Goal: Task Accomplishment & Management: Use online tool/utility

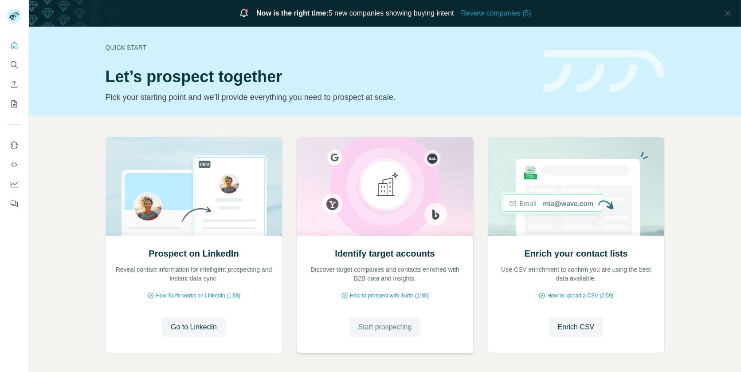
click at [367, 321] on button "Start prospecting" at bounding box center [384, 327] width 71 height 20
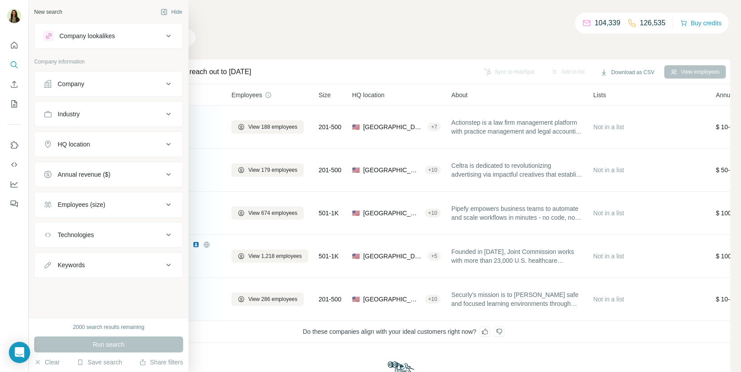
click at [79, 260] on div "Keywords" at bounding box center [71, 264] width 27 height 9
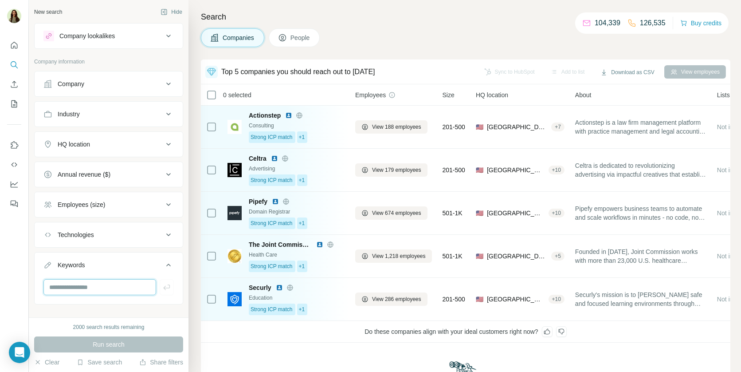
click at [85, 282] on input "text" at bounding box center [99, 287] width 113 height 16
type input "****"
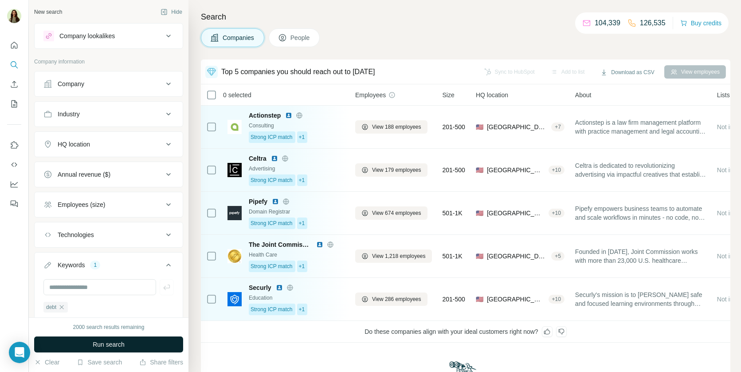
click at [102, 343] on span "Run search" at bounding box center [109, 344] width 32 height 9
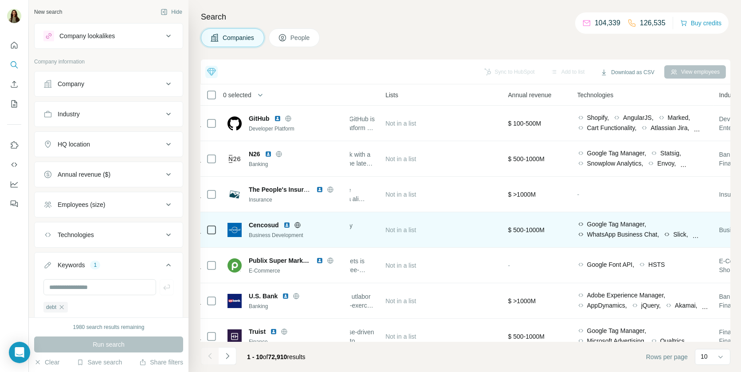
scroll to position [0, 615]
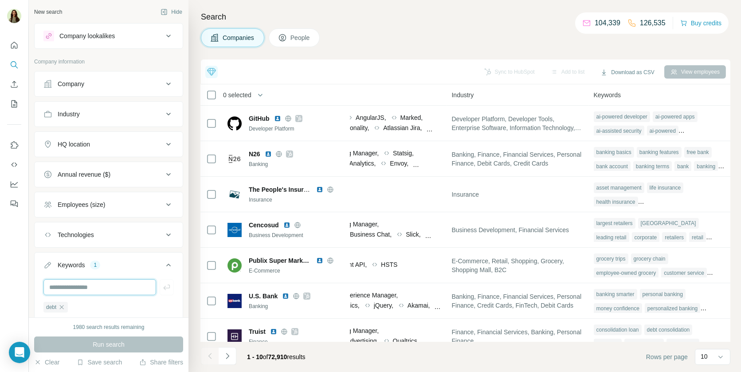
click at [126, 287] on input "text" at bounding box center [99, 287] width 113 height 16
paste input "*********"
type input "*********"
click at [78, 286] on input "text" at bounding box center [99, 287] width 113 height 16
paste input "**********"
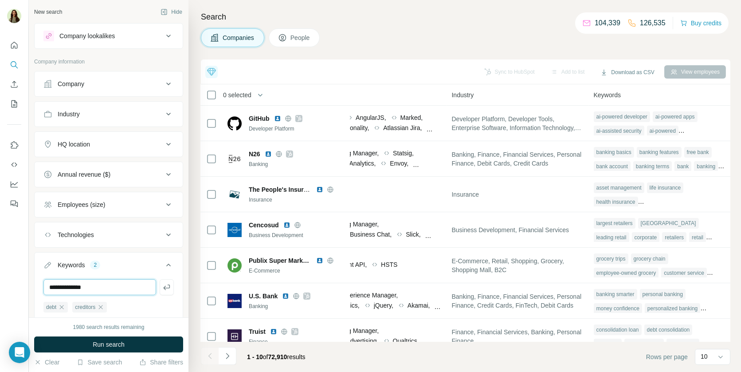
type input "**********"
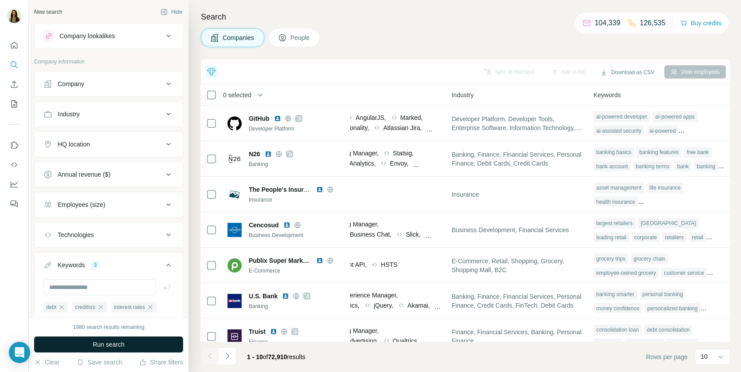
click at [105, 340] on span "Run search" at bounding box center [109, 344] width 32 height 9
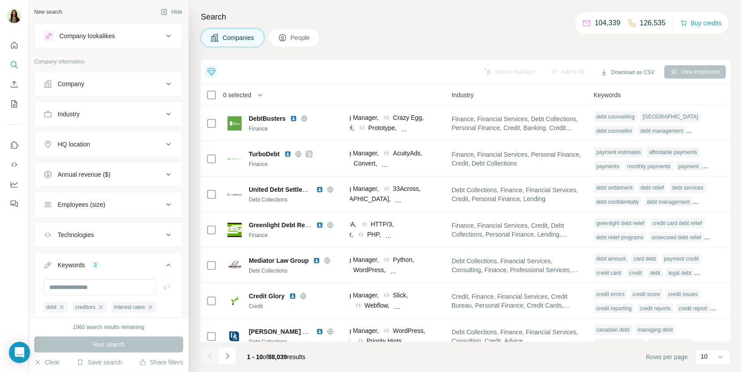
scroll to position [40, 0]
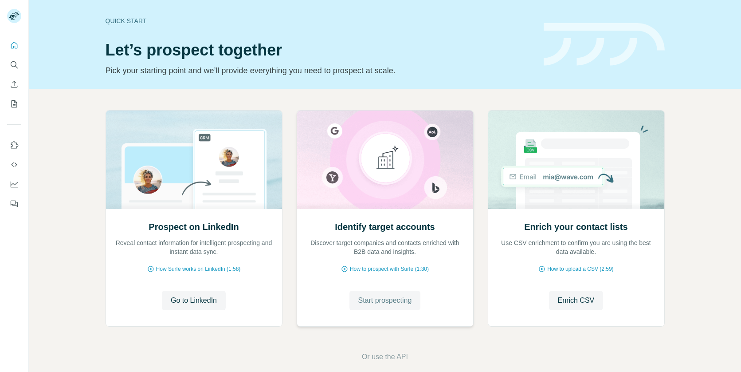
click at [358, 300] on span "Start prospecting" at bounding box center [385, 300] width 54 height 11
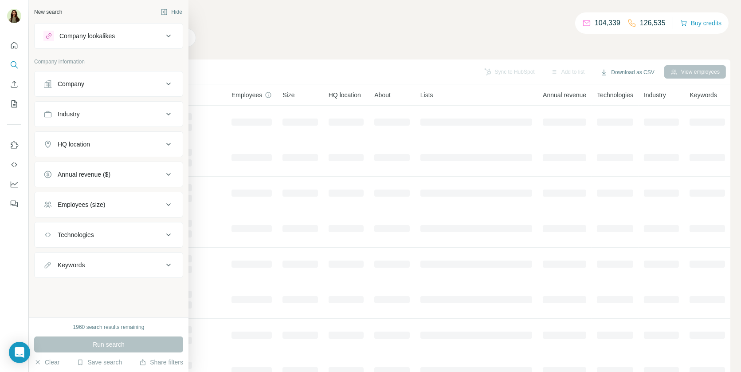
click at [86, 41] on button "Company lookalikes" at bounding box center [109, 35] width 148 height 21
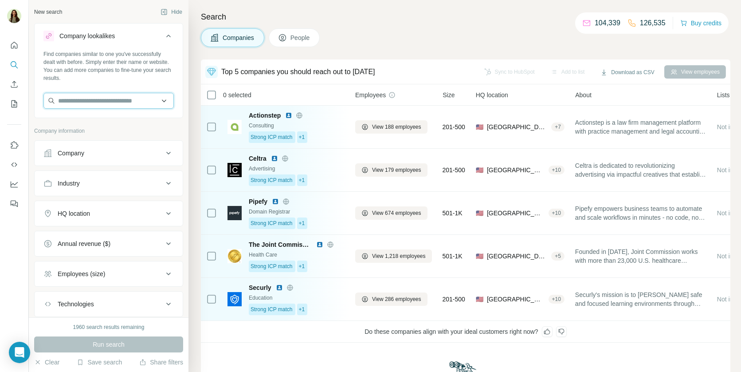
click at [97, 106] on input "text" at bounding box center [108, 101] width 130 height 16
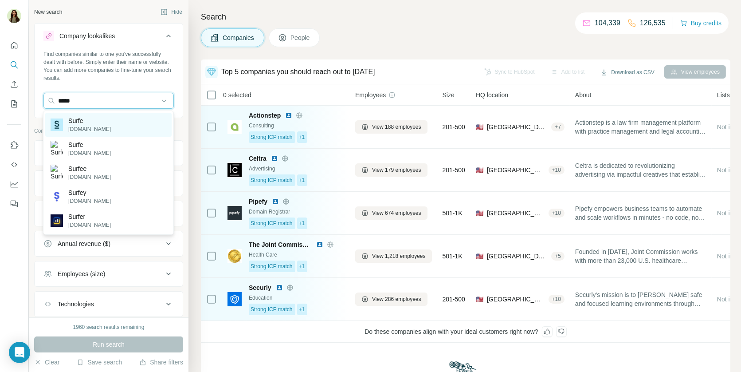
type input "*****"
click at [105, 125] on div "Surfe surfe.com" at bounding box center [108, 125] width 126 height 24
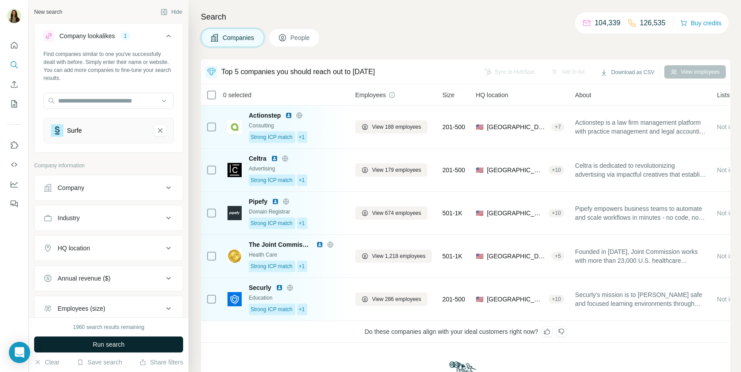
click at [111, 342] on span "Run search" at bounding box center [109, 344] width 32 height 9
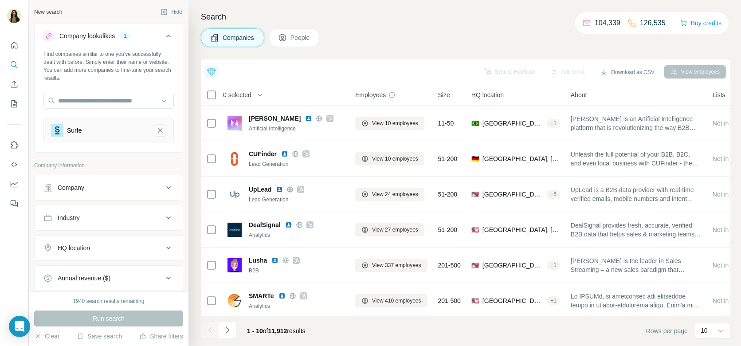
click at [161, 133] on icon "Surfe-remove-button" at bounding box center [160, 130] width 8 height 9
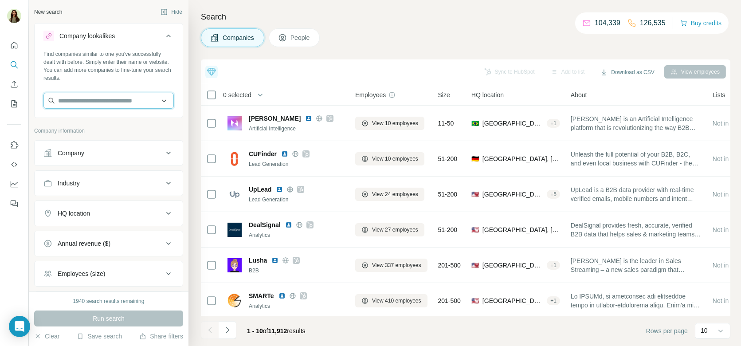
click at [133, 100] on input "text" at bounding box center [108, 101] width 130 height 16
paste input "**********"
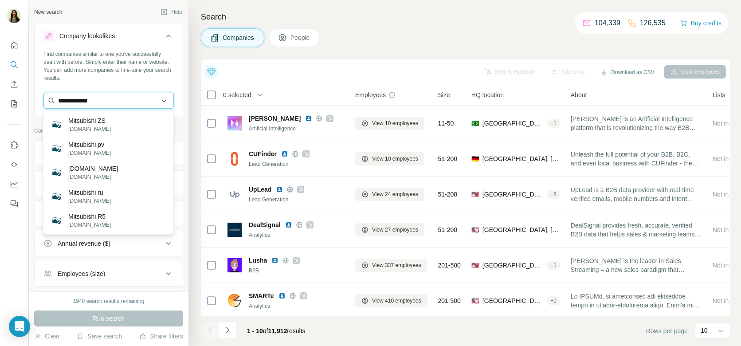
click at [84, 96] on input "**********" at bounding box center [108, 101] width 130 height 16
paste input "text"
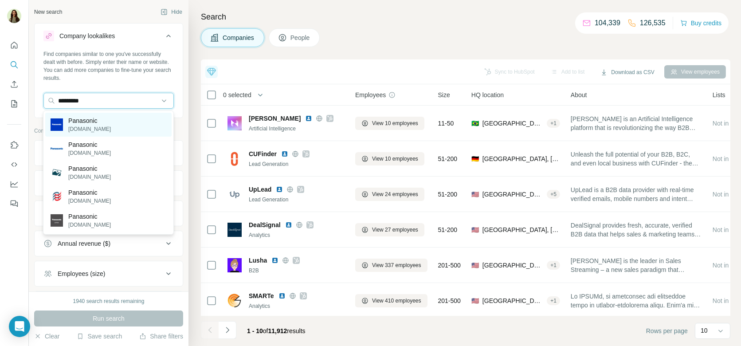
type input "*********"
click at [108, 120] on p "Panasonic" at bounding box center [89, 120] width 43 height 9
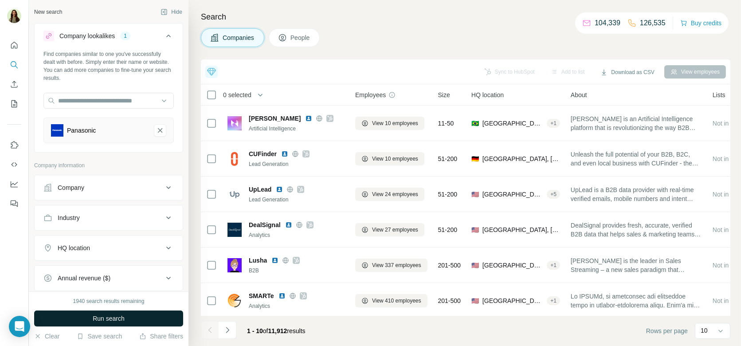
click at [108, 320] on span "Run search" at bounding box center [109, 318] width 32 height 9
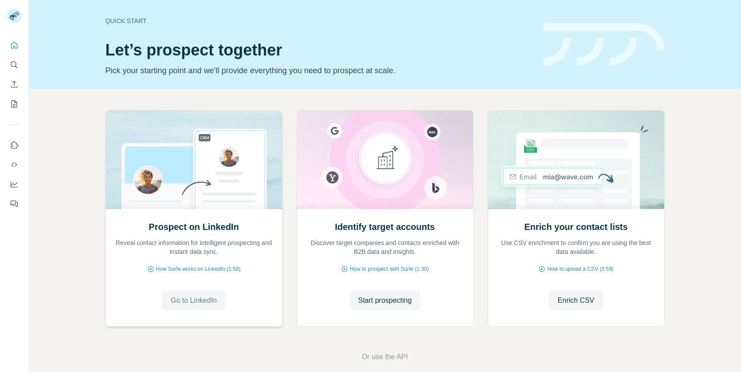
click at [198, 300] on span "Go to LinkedIn" at bounding box center [194, 300] width 46 height 11
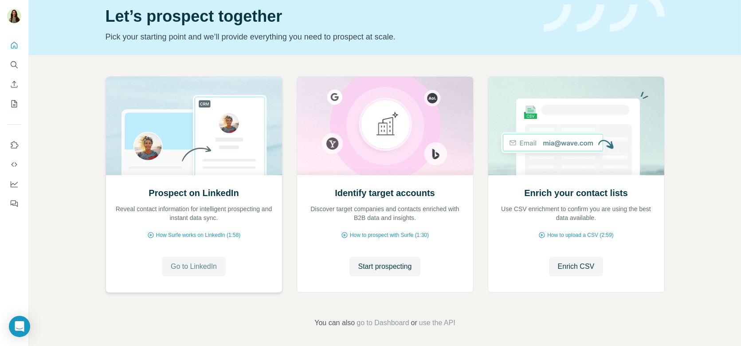
scroll to position [37, 0]
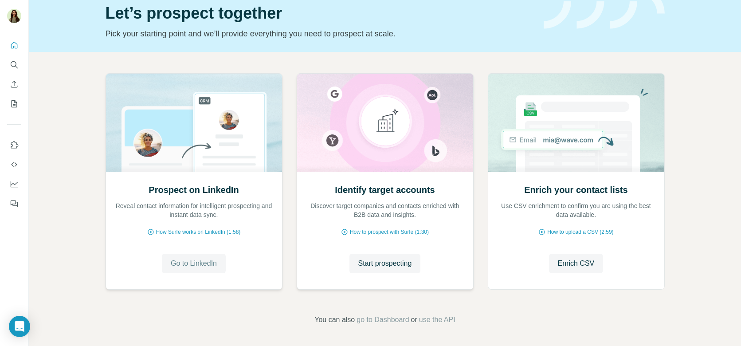
click at [371, 249] on div "Identify target accounts Discover target companies and contacts enriched with B…" at bounding box center [385, 230] width 176 height 118
click at [371, 272] on button "Start prospecting" at bounding box center [384, 264] width 71 height 20
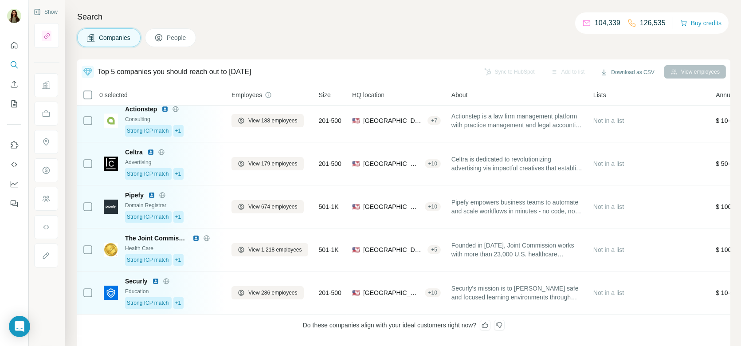
scroll to position [2, 0]
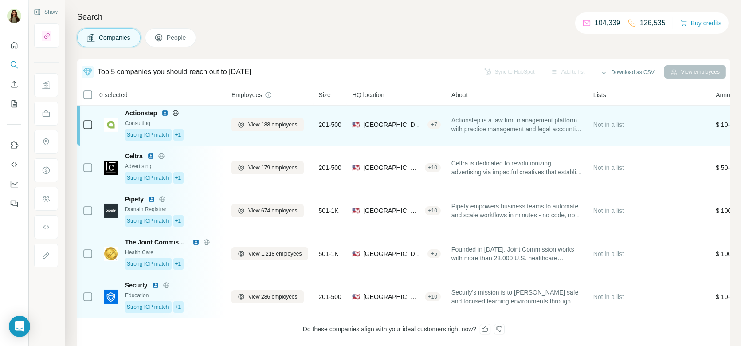
click at [193, 128] on div "Actionstep Consulting Strong ICP match +1" at bounding box center [173, 125] width 96 height 32
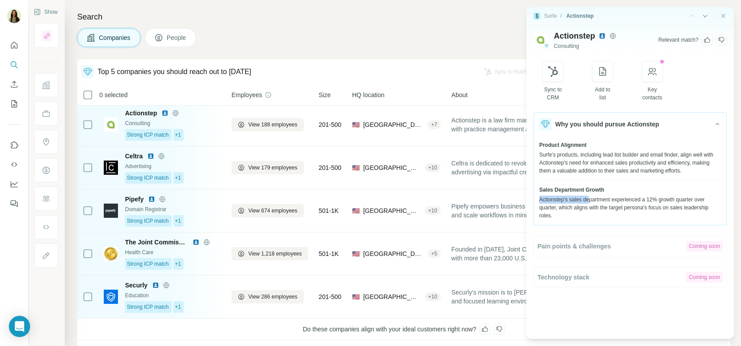
drag, startPoint x: 559, startPoint y: 194, endPoint x: 594, endPoint y: 199, distance: 35.4
click at [594, 199] on div "Sales Department Growth Actionstep's sales department experienced a 12% growth …" at bounding box center [630, 203] width 182 height 34
click at [594, 199] on div "Actionstep's sales department experienced a 12% growth quarter over quarter, wh…" at bounding box center [630, 208] width 182 height 24
click at [724, 15] on icon "Close side panel" at bounding box center [723, 16] width 4 height 4
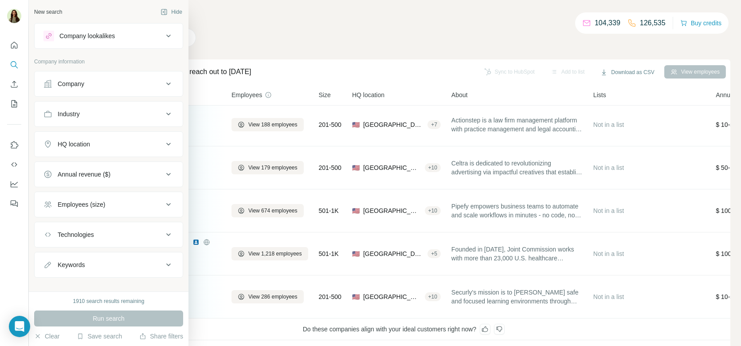
click at [87, 89] on button "Company" at bounding box center [109, 83] width 148 height 21
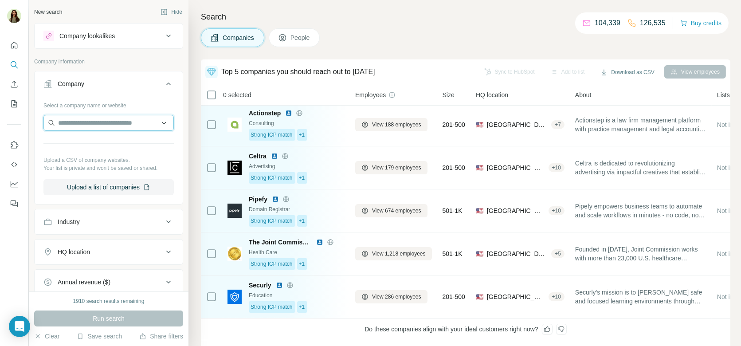
click at [83, 121] on input "text" at bounding box center [108, 123] width 130 height 16
click at [71, 105] on div "Select a company name or website" at bounding box center [108, 104] width 130 height 12
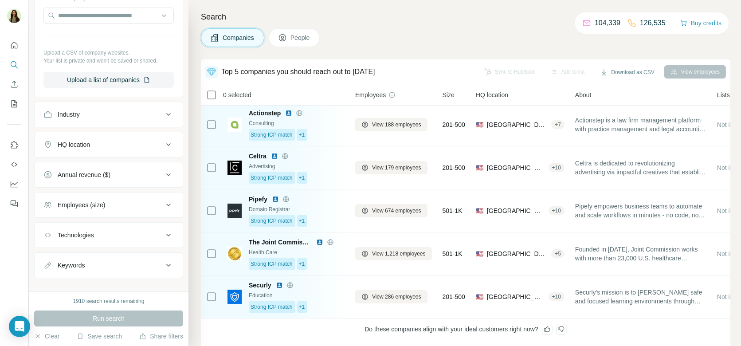
scroll to position [110, 0]
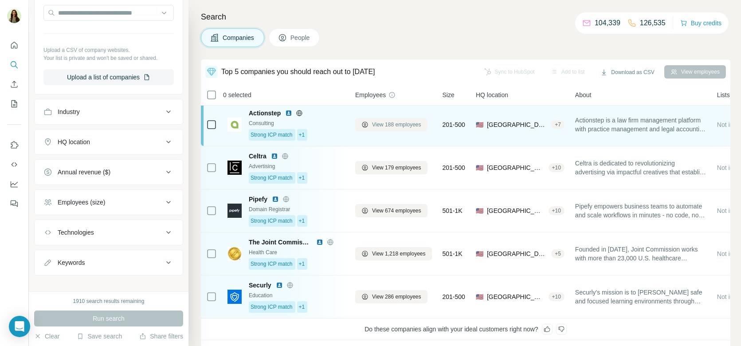
click at [386, 121] on span "View 188 employees" at bounding box center [396, 125] width 49 height 8
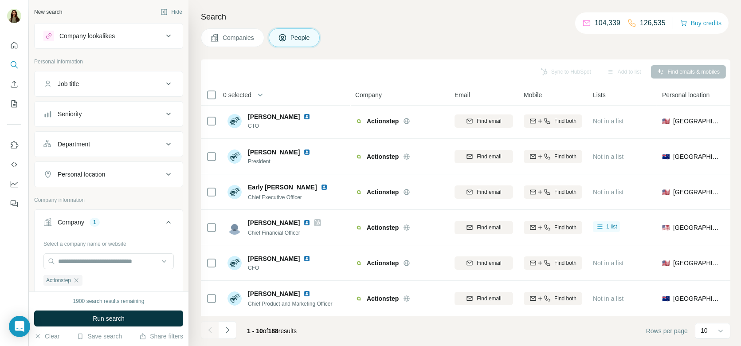
click at [105, 87] on button "Job title" at bounding box center [109, 83] width 148 height 21
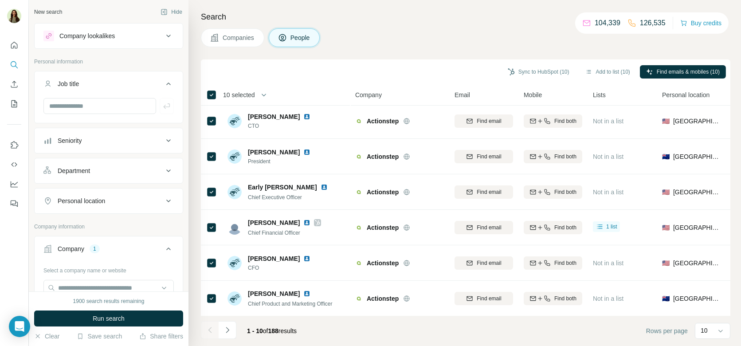
click at [265, 100] on th "10 selected" at bounding box center [272, 94] width 142 height 21
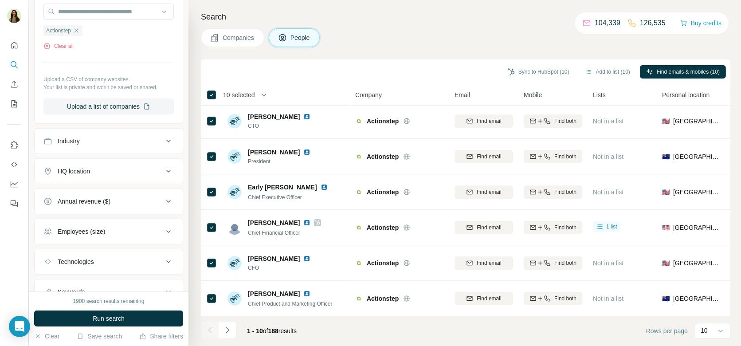
scroll to position [309, 0]
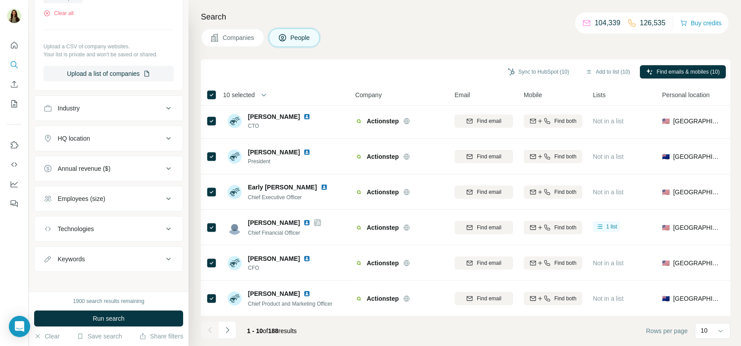
click at [93, 255] on div "Keywords" at bounding box center [103, 259] width 120 height 9
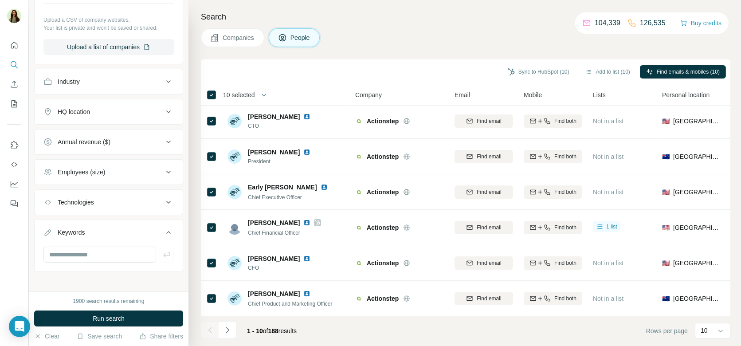
scroll to position [335, 0]
click at [82, 250] on input "text" at bounding box center [99, 255] width 113 height 16
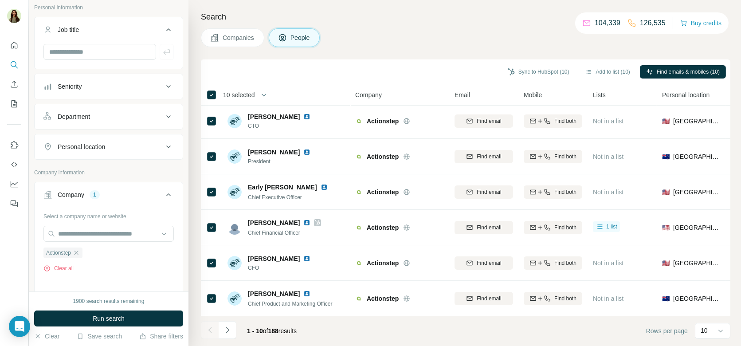
scroll to position [0, 0]
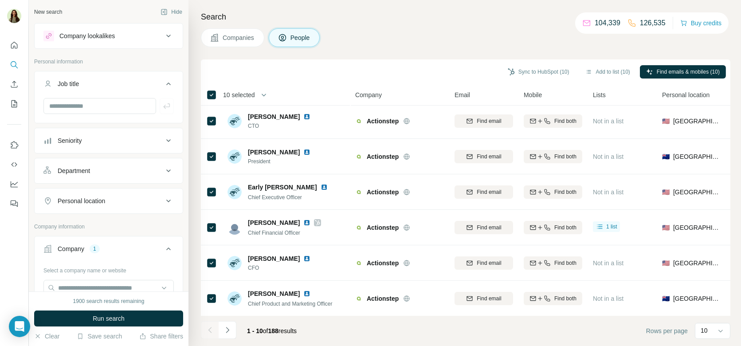
click at [227, 38] on span "Companies" at bounding box center [239, 37] width 32 height 9
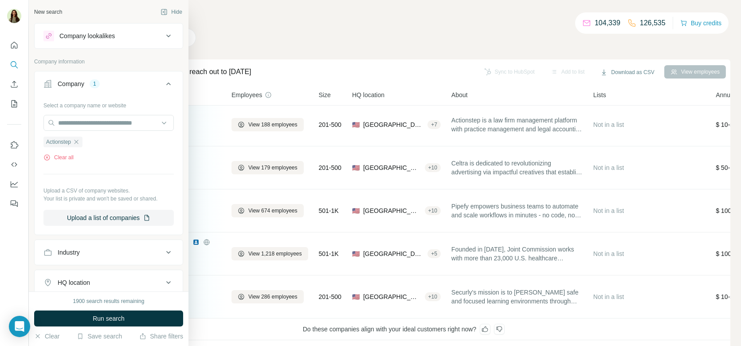
click at [93, 35] on div "Company lookalikes" at bounding box center [86, 35] width 55 height 9
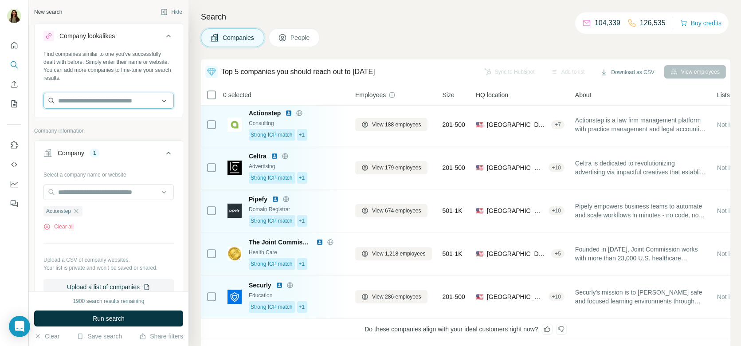
click at [121, 100] on input "text" at bounding box center [108, 101] width 130 height 16
click at [99, 95] on input "text" at bounding box center [108, 101] width 130 height 16
paste input "**********"
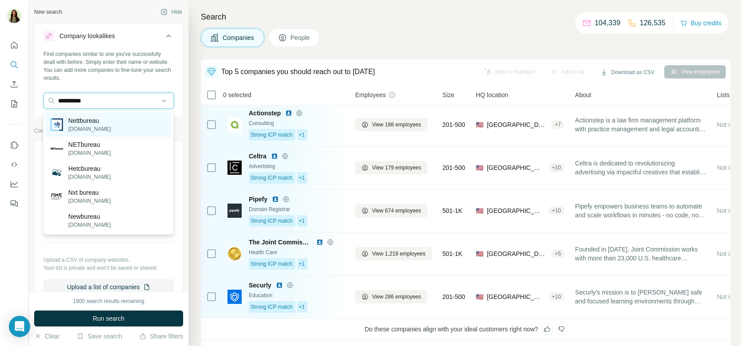
type input "**********"
click at [113, 123] on div "Nettbureau nettbureau.com" at bounding box center [108, 125] width 126 height 24
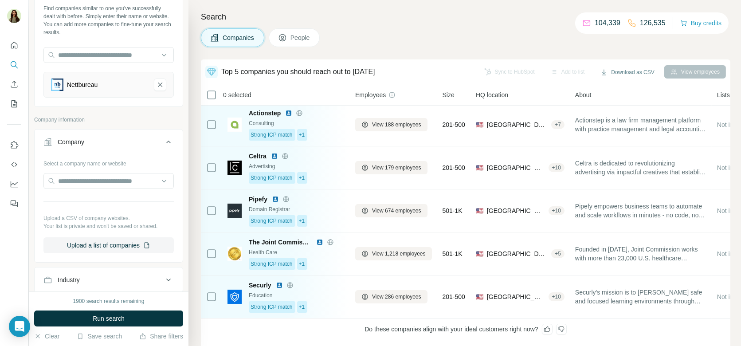
scroll to position [49, 0]
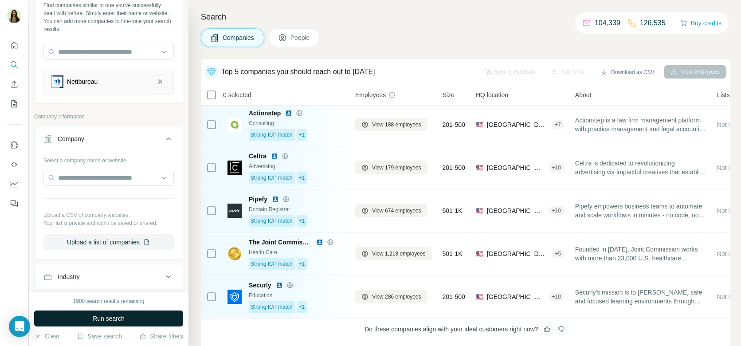
click at [116, 321] on span "Run search" at bounding box center [109, 318] width 32 height 9
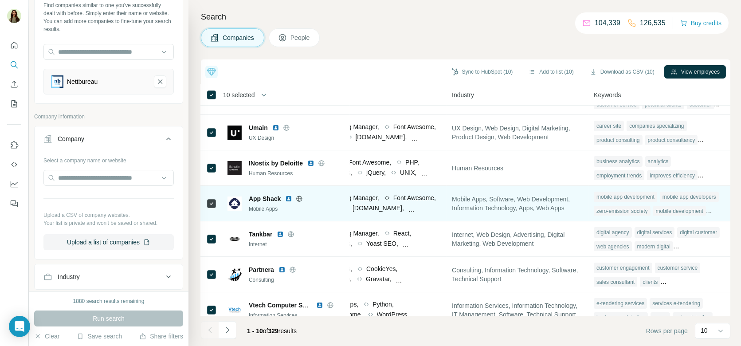
scroll to position [0, 598]
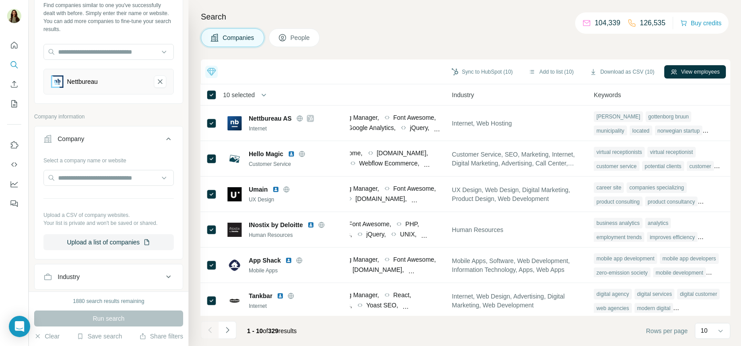
click at [289, 38] on button "People" at bounding box center [294, 37] width 51 height 19
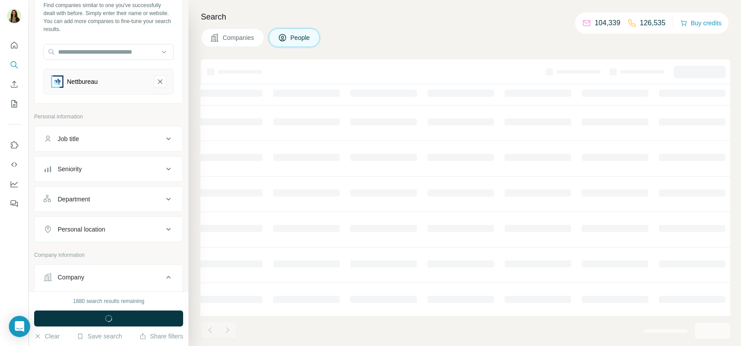
scroll to position [0, 233]
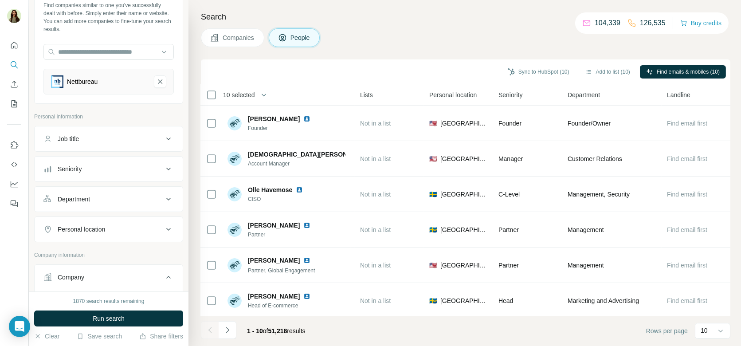
click at [109, 143] on button "Job title" at bounding box center [109, 138] width 148 height 21
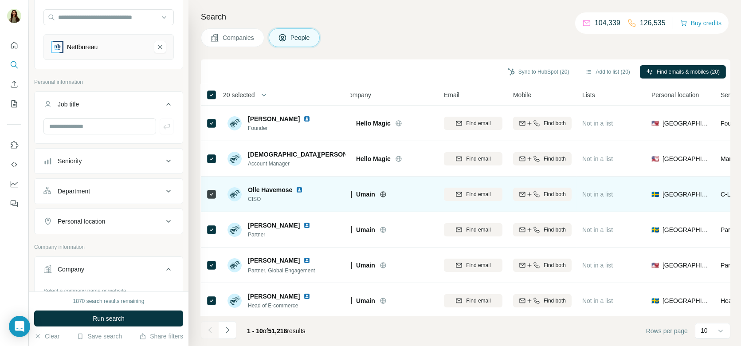
scroll to position [0, 0]
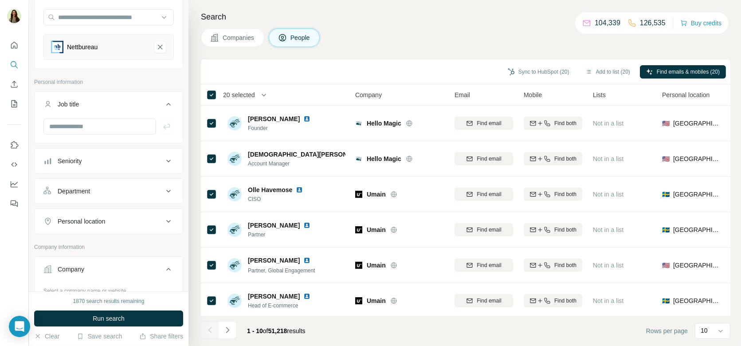
click at [251, 37] on span "Companies" at bounding box center [239, 37] width 32 height 9
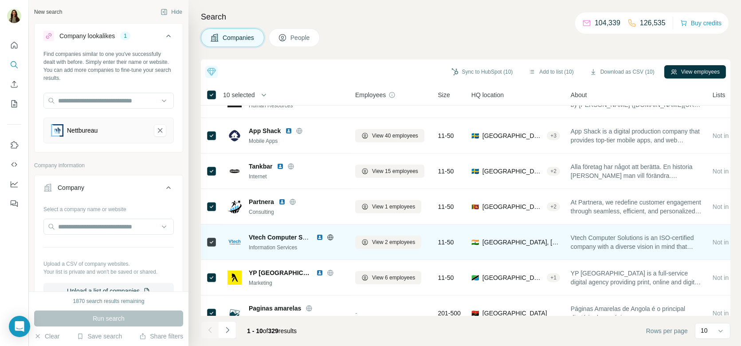
scroll to position [144, 0]
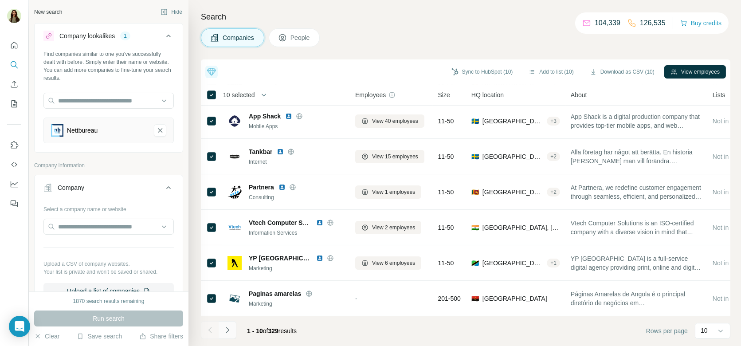
click at [235, 325] on button "Navigate to next page" at bounding box center [228, 330] width 18 height 18
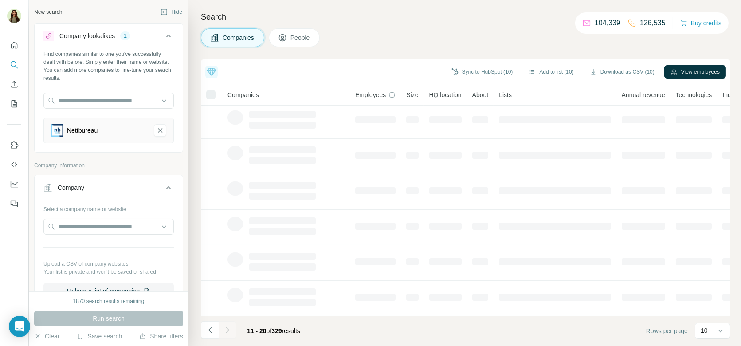
click at [287, 35] on icon at bounding box center [282, 37] width 9 height 9
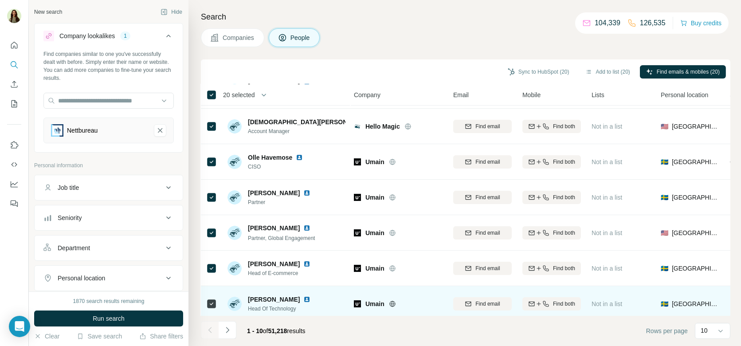
scroll to position [74, 1]
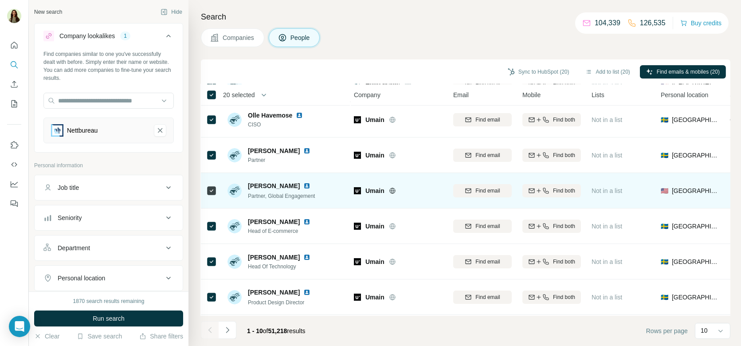
click at [303, 184] on img at bounding box center [306, 185] width 7 height 7
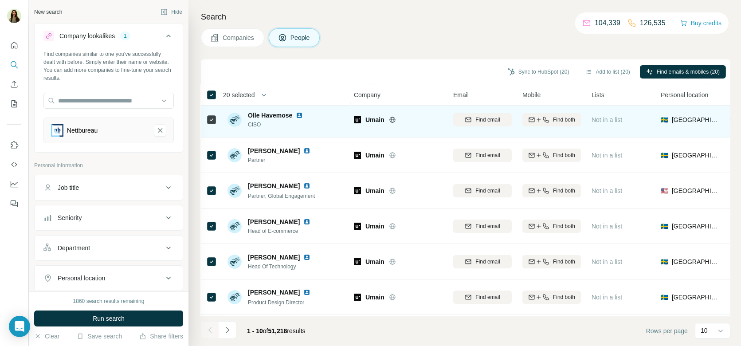
click at [390, 119] on icon at bounding box center [392, 119] width 6 height 0
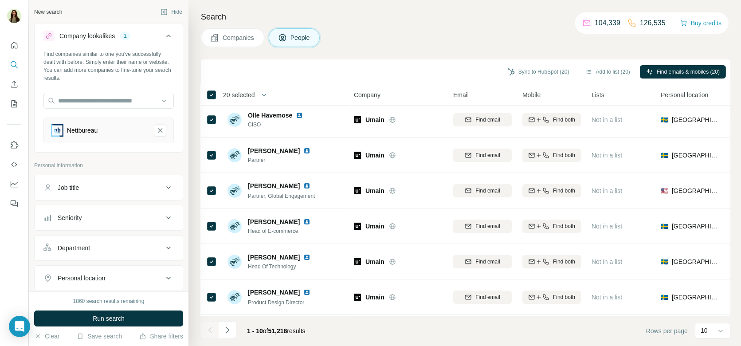
click at [233, 36] on span "Companies" at bounding box center [239, 37] width 32 height 9
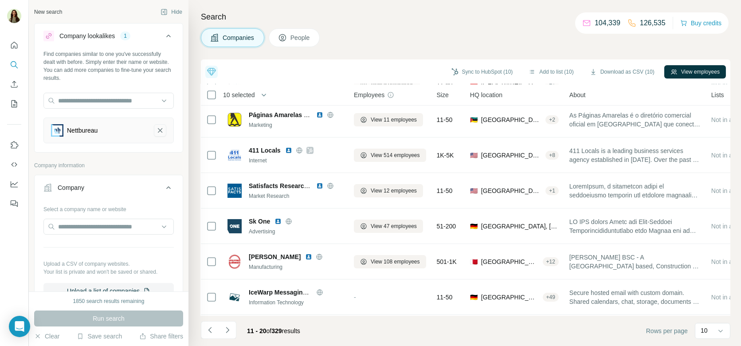
click at [159, 131] on icon "Nettbureau-remove-button" at bounding box center [160, 130] width 8 height 9
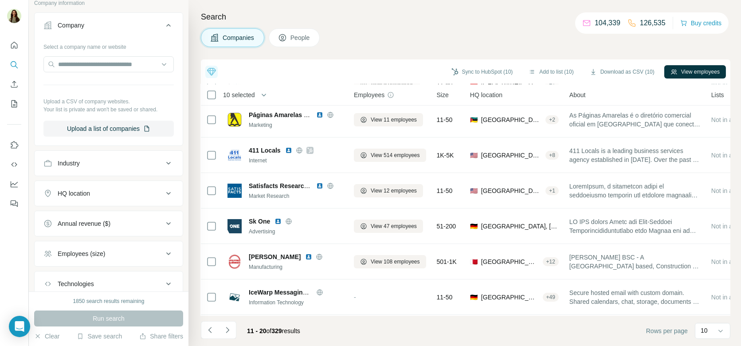
scroll to position [129, 0]
click at [14, 42] on icon "Quick start" at bounding box center [14, 45] width 7 height 7
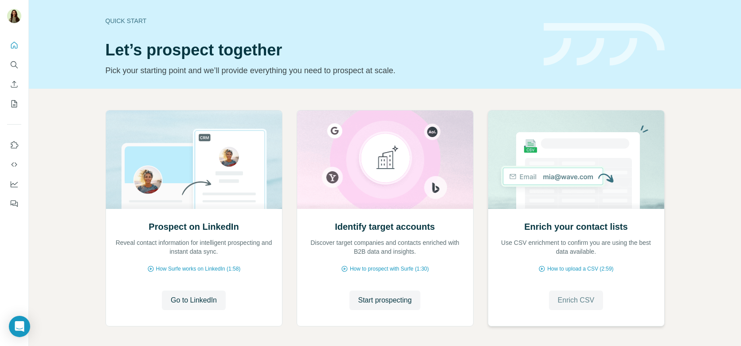
click at [573, 302] on span "Enrich CSV" at bounding box center [576, 300] width 37 height 11
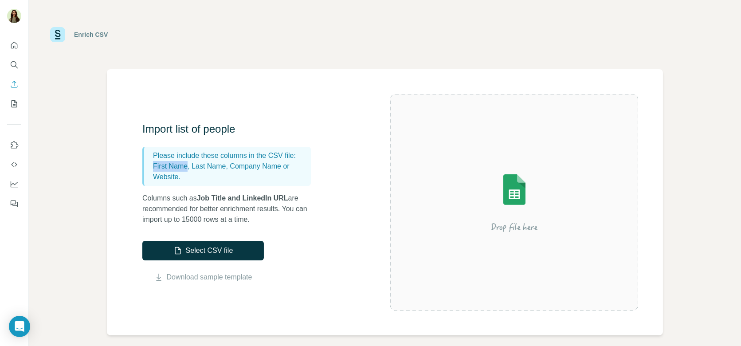
drag, startPoint x: 153, startPoint y: 163, endPoint x: 188, endPoint y: 167, distance: 36.1
click at [188, 167] on p "First Name, Last Name, Company Name or Website." at bounding box center [230, 171] width 154 height 21
drag, startPoint x: 192, startPoint y: 163, endPoint x: 221, endPoint y: 162, distance: 28.8
click at [221, 163] on p "First Name, Last Name, Company Name or Website." at bounding box center [230, 171] width 154 height 21
drag, startPoint x: 234, startPoint y: 161, endPoint x: 283, endPoint y: 186, distance: 54.5
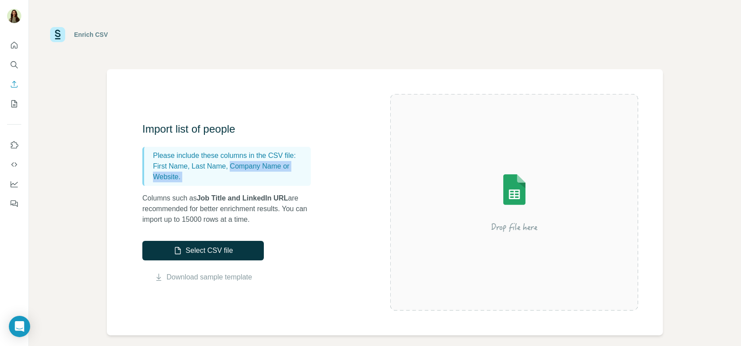
click at [283, 187] on div "Import list of people Please include these columns in the CSV file: First Name,…" at bounding box center [230, 173] width 177 height 103
click at [283, 184] on div "Please include these columns in the CSV file: First Name, Last Name, Company Na…" at bounding box center [226, 166] width 168 height 39
drag, startPoint x: 202, startPoint y: 198, endPoint x: 226, endPoint y: 198, distance: 23.9
click at [226, 198] on span "Job Title and LinkedIn URL" at bounding box center [242, 198] width 91 height 8
drag, startPoint x: 243, startPoint y: 195, endPoint x: 277, endPoint y: 194, distance: 34.6
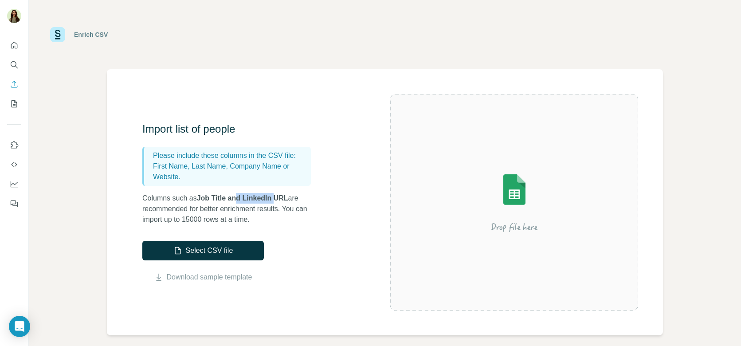
click at [278, 194] on span "Job Title and LinkedIn URL" at bounding box center [242, 198] width 91 height 8
click at [277, 194] on span "Job Title and LinkedIn URL" at bounding box center [242, 198] width 91 height 8
click at [9, 49] on button "Quick start" at bounding box center [14, 45] width 14 height 16
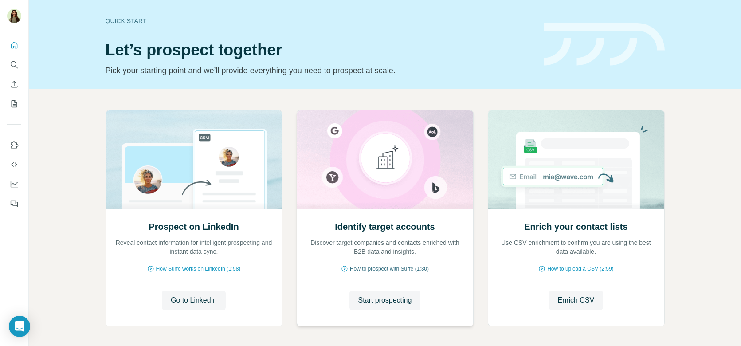
scroll to position [32, 0]
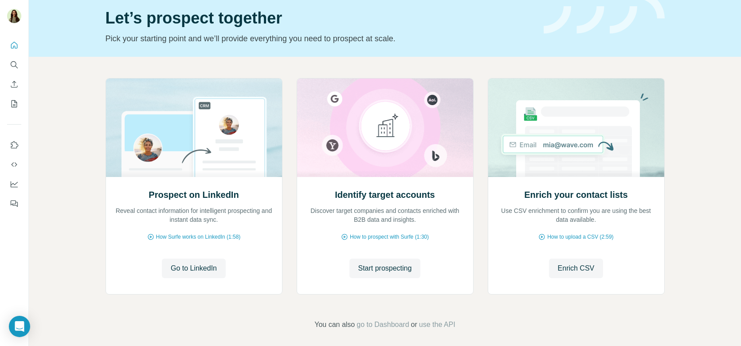
click at [86, 90] on div "Prospect on LinkedIn Reveal contact information for intelligent prospecting and…" at bounding box center [385, 204] width 712 height 294
click at [396, 263] on span "Start prospecting" at bounding box center [385, 268] width 54 height 11
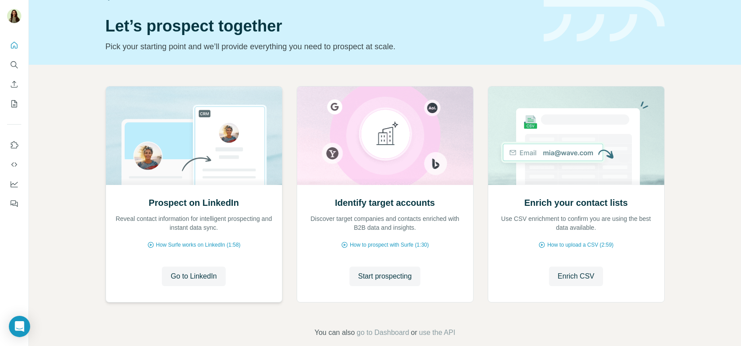
scroll to position [35, 0]
